Goal: Task Accomplishment & Management: Use online tool/utility

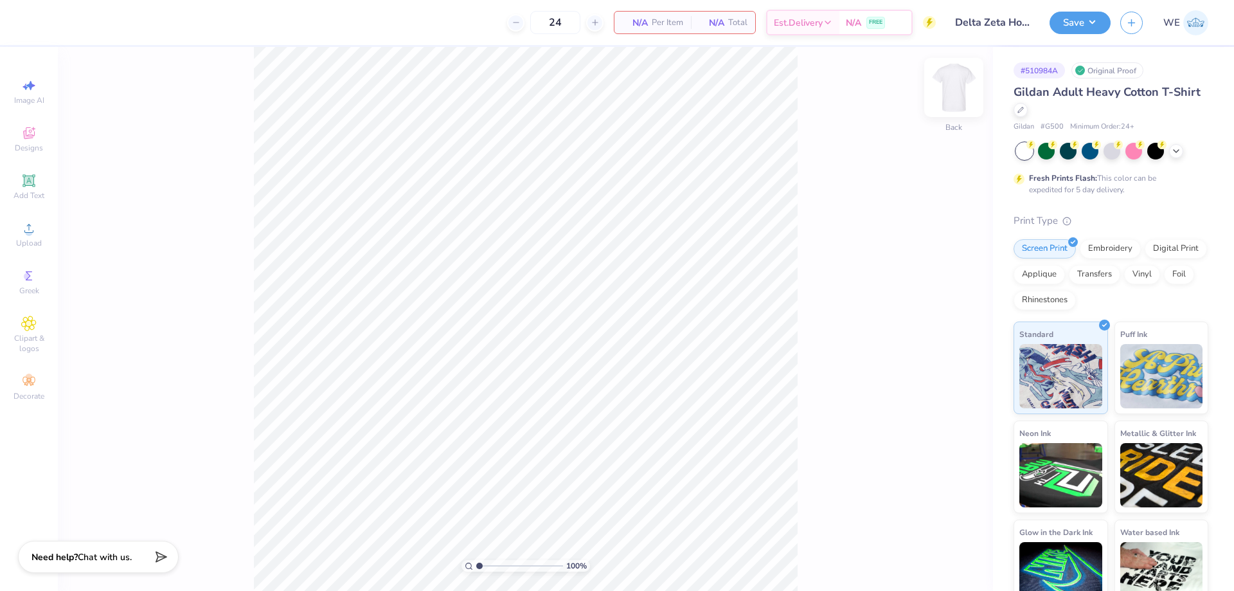
click at [943, 91] on img at bounding box center [953, 87] width 51 height 51
click at [28, 235] on circle at bounding box center [28, 232] width 7 height 7
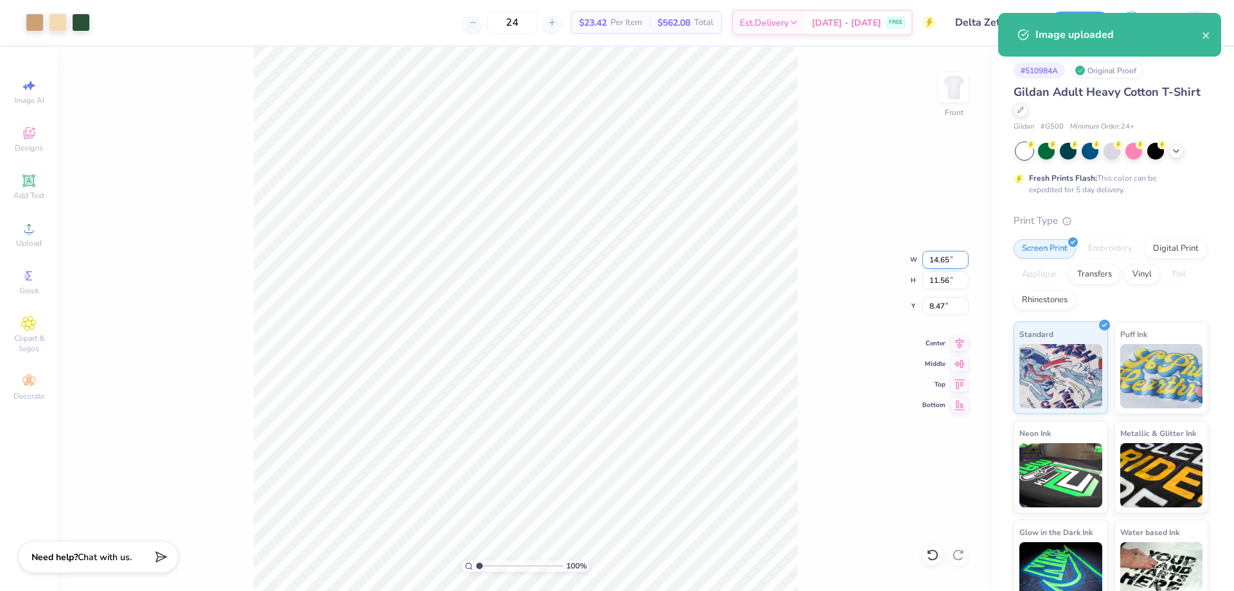
click at [952, 260] on input "14.65" at bounding box center [945, 260] width 46 height 18
type input "12.00"
type input "9.47"
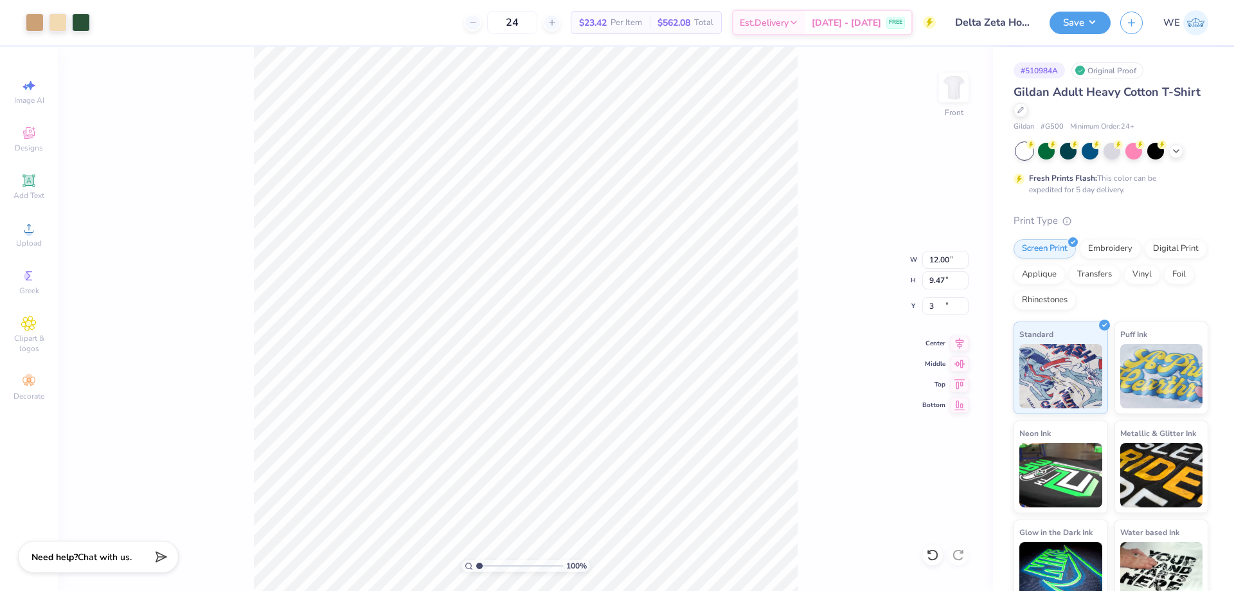
type input "3.00"
click at [1091, 24] on button "Save" at bounding box center [1079, 21] width 61 height 22
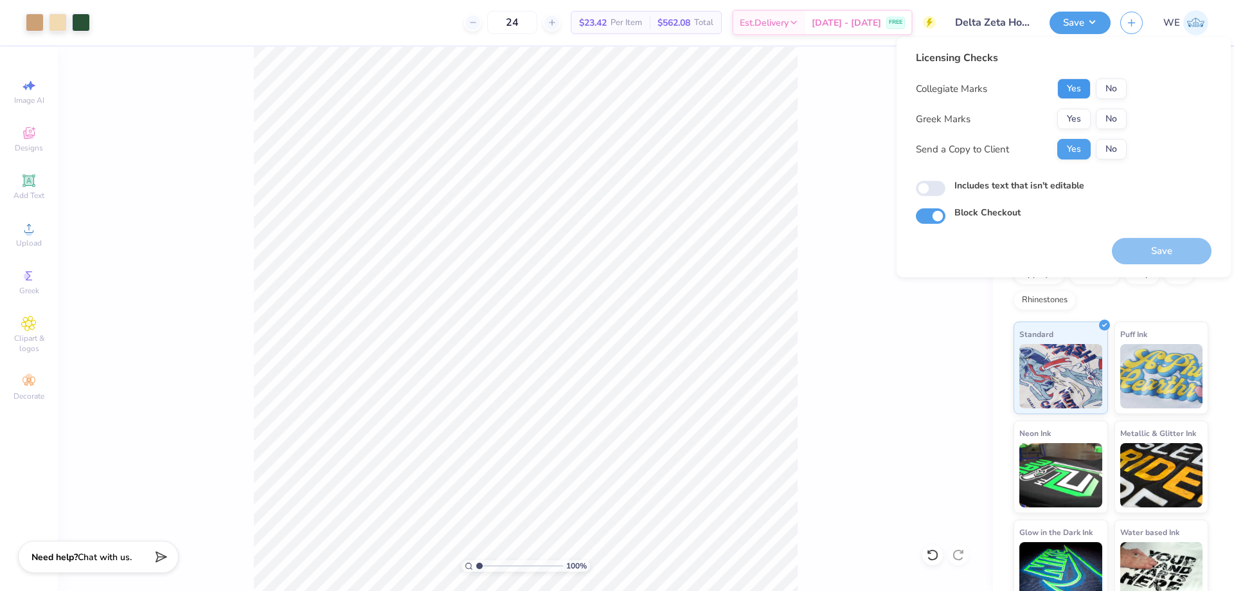
click at [1071, 91] on button "Yes" at bounding box center [1073, 88] width 33 height 21
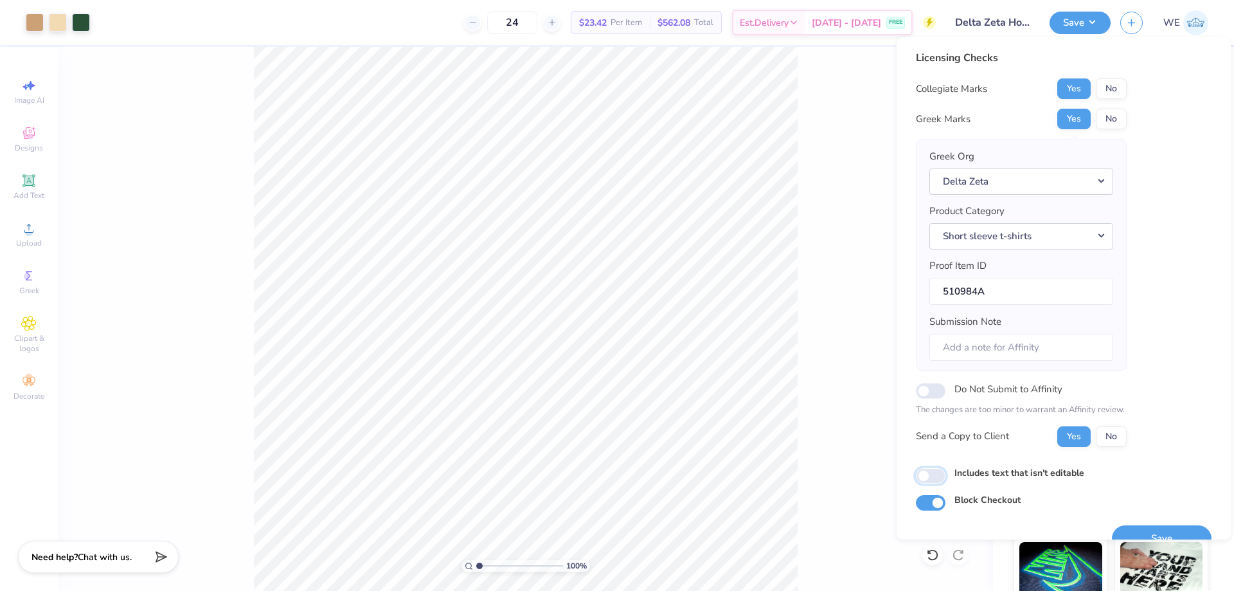
drag, startPoint x: 930, startPoint y: 480, endPoint x: 928, endPoint y: 486, distance: 6.7
click at [929, 480] on input "Includes text that isn't editable" at bounding box center [931, 475] width 30 height 15
checkbox input "true"
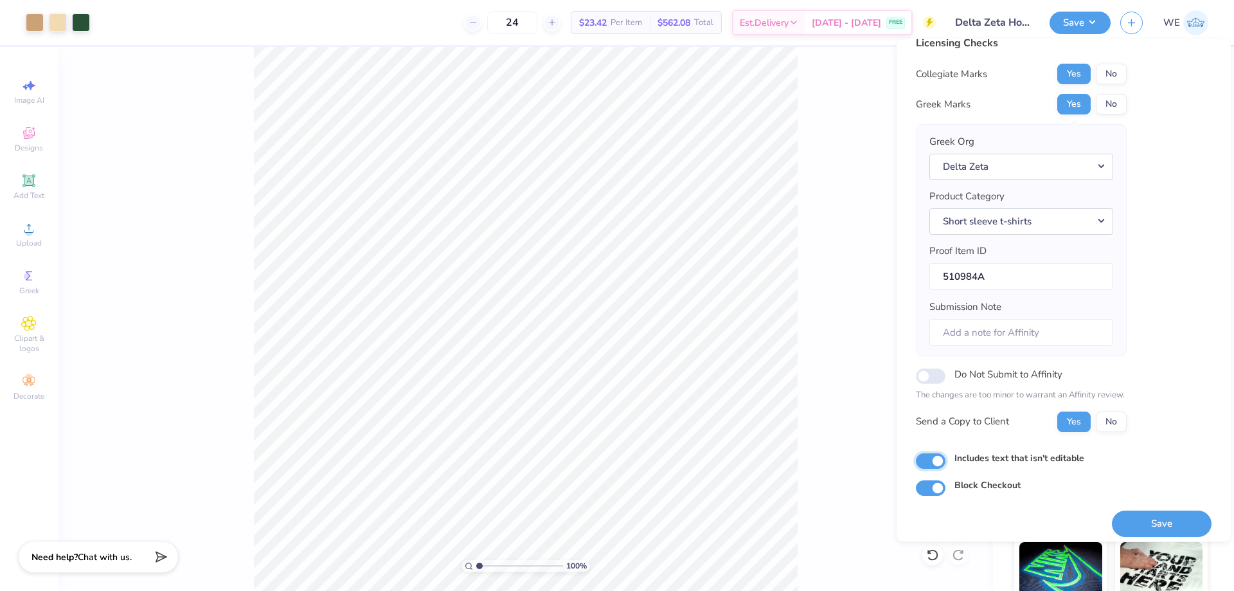
scroll to position [24, 0]
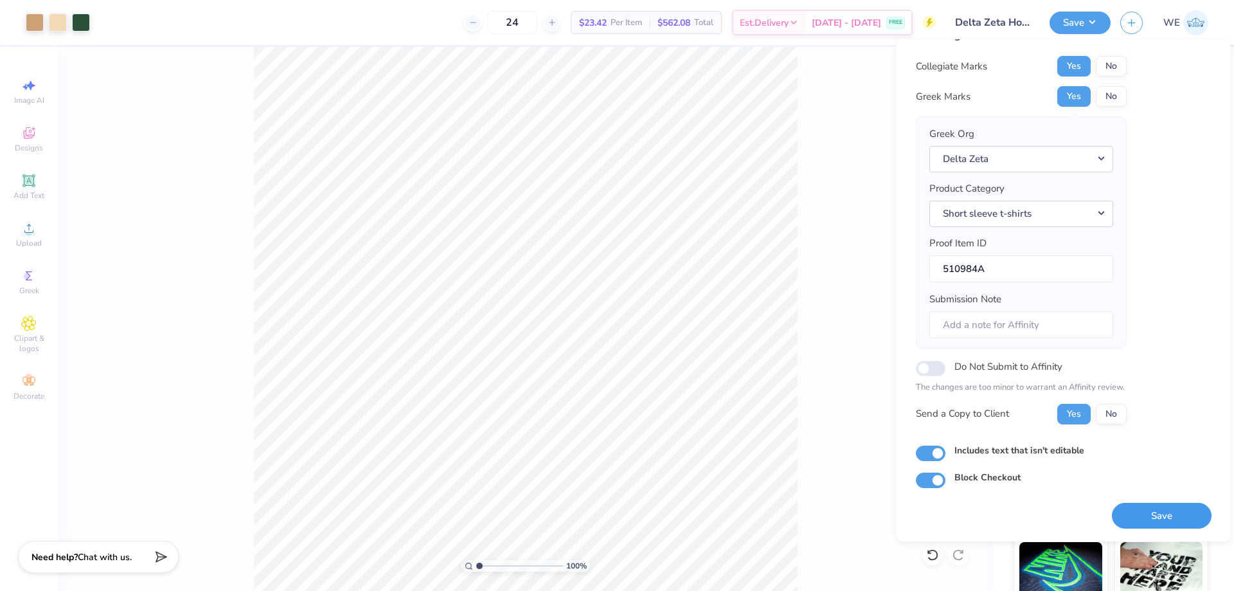
click at [1135, 512] on button "Save" at bounding box center [1162, 515] width 100 height 26
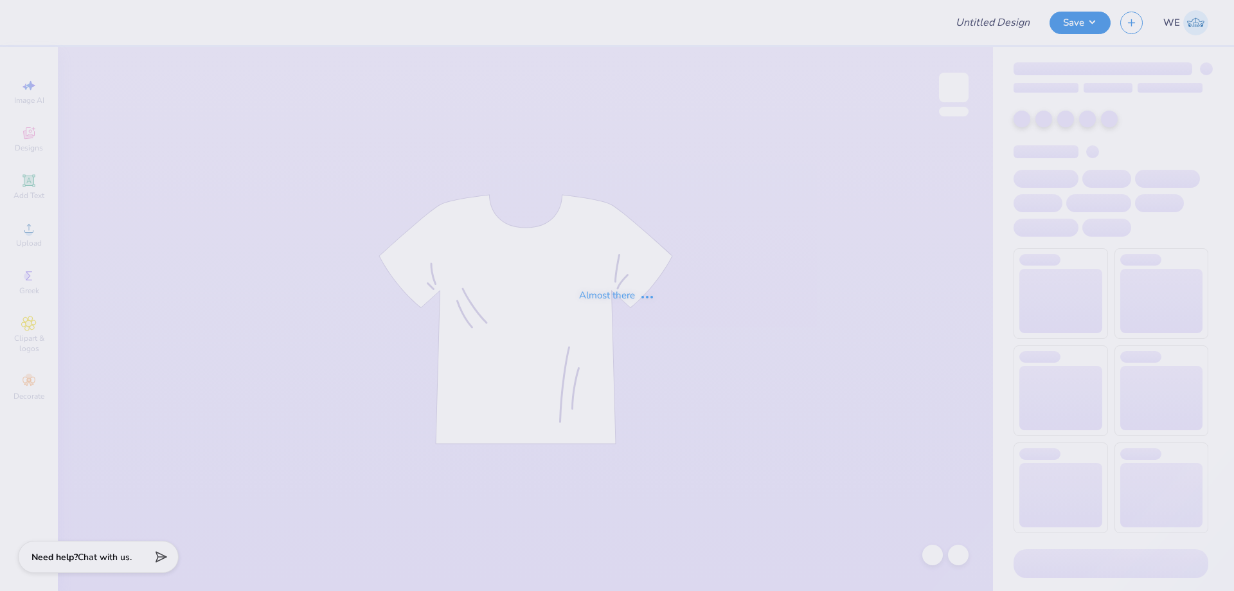
type input "[PERSON_NAME] : [US_STATE][GEOGRAPHIC_DATA]"
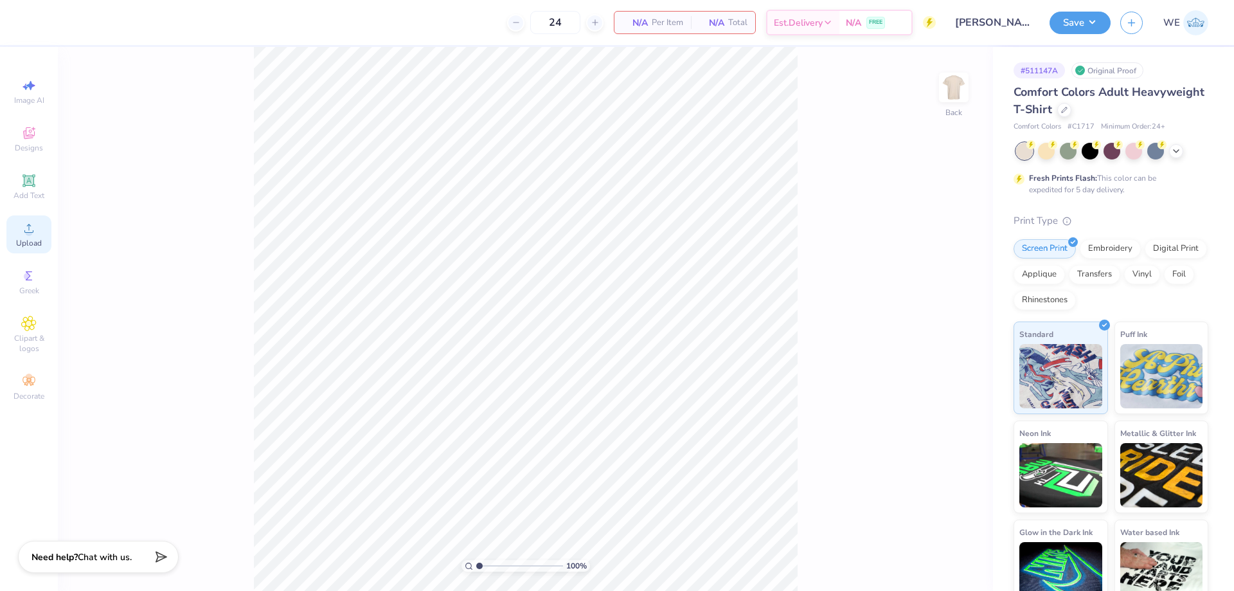
click at [32, 242] on span "Upload" at bounding box center [29, 243] width 26 height 10
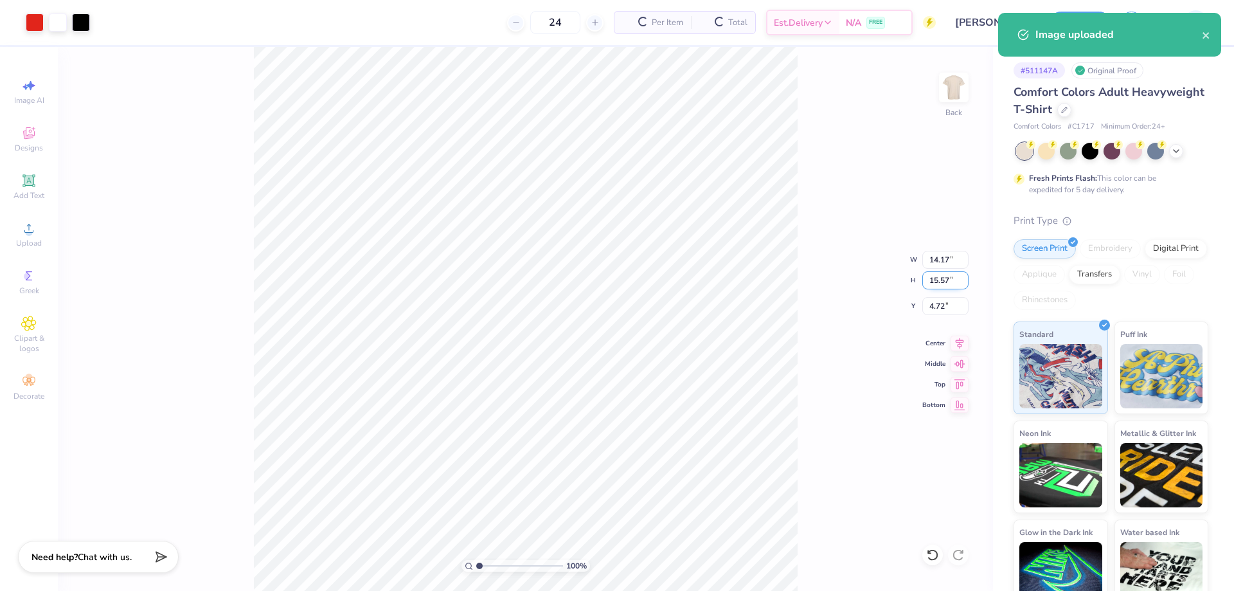
drag, startPoint x: 950, startPoint y: 276, endPoint x: 943, endPoint y: 280, distance: 7.5
click at [949, 276] on input "15.57" at bounding box center [945, 280] width 46 height 18
type input "4"
type input "3.64"
type input "4.00"
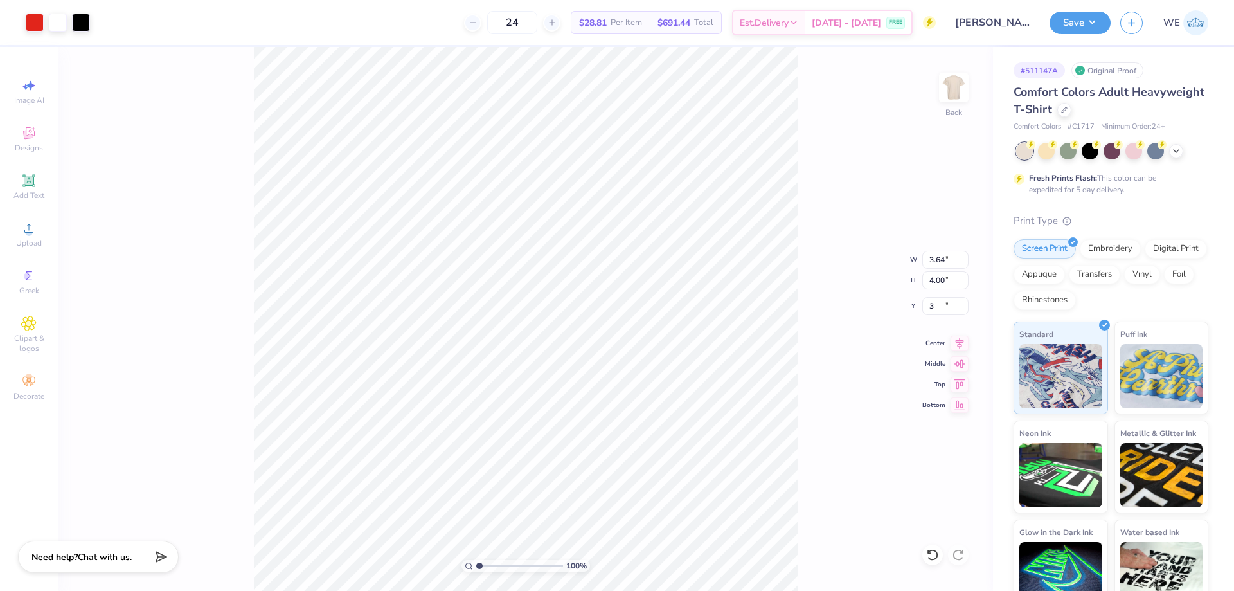
type input "3.00"
click at [936, 310] on input "3.76" at bounding box center [945, 306] width 46 height 18
type input "3.00"
type input "1"
click at [1072, 31] on button "Save" at bounding box center [1079, 21] width 61 height 22
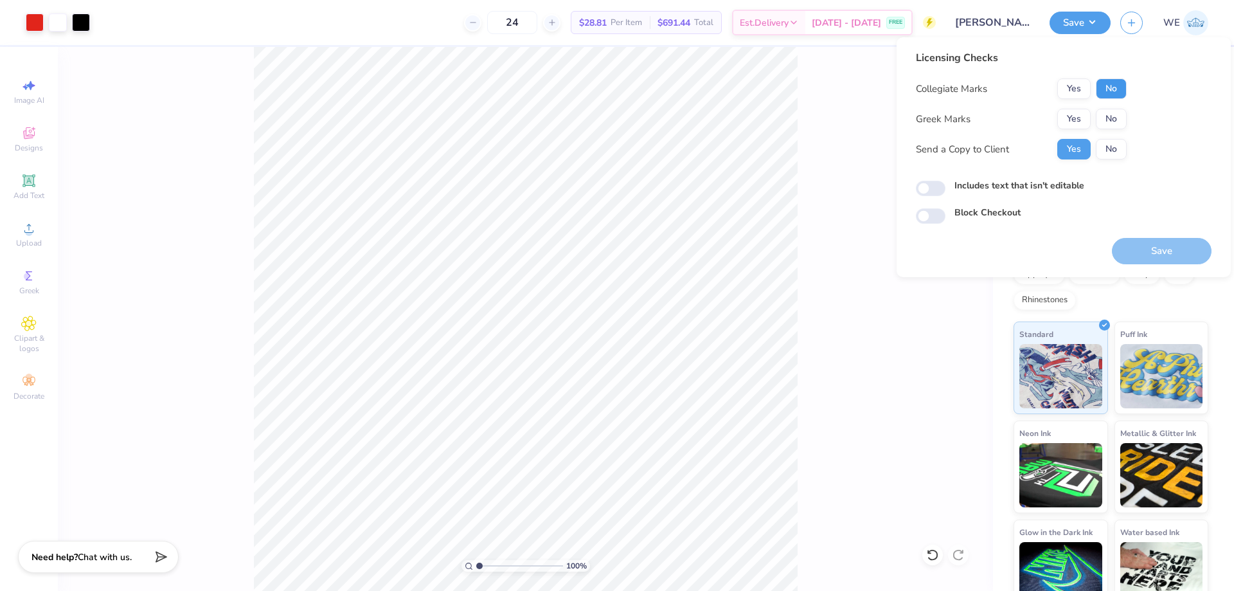
click at [1102, 94] on button "No" at bounding box center [1111, 88] width 31 height 21
click at [1076, 118] on button "Yes" at bounding box center [1073, 119] width 33 height 21
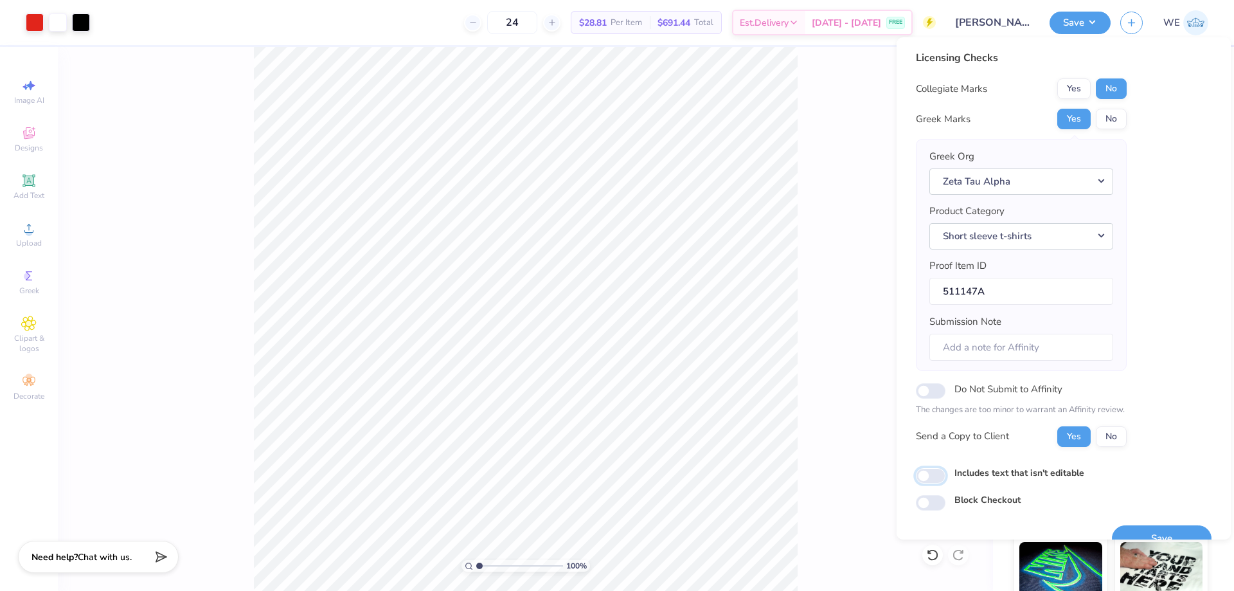
click at [932, 474] on input "Includes text that isn't editable" at bounding box center [931, 475] width 30 height 15
checkbox input "true"
click at [1139, 529] on button "Save" at bounding box center [1162, 538] width 100 height 26
